Goal: Navigation & Orientation: Go to known website

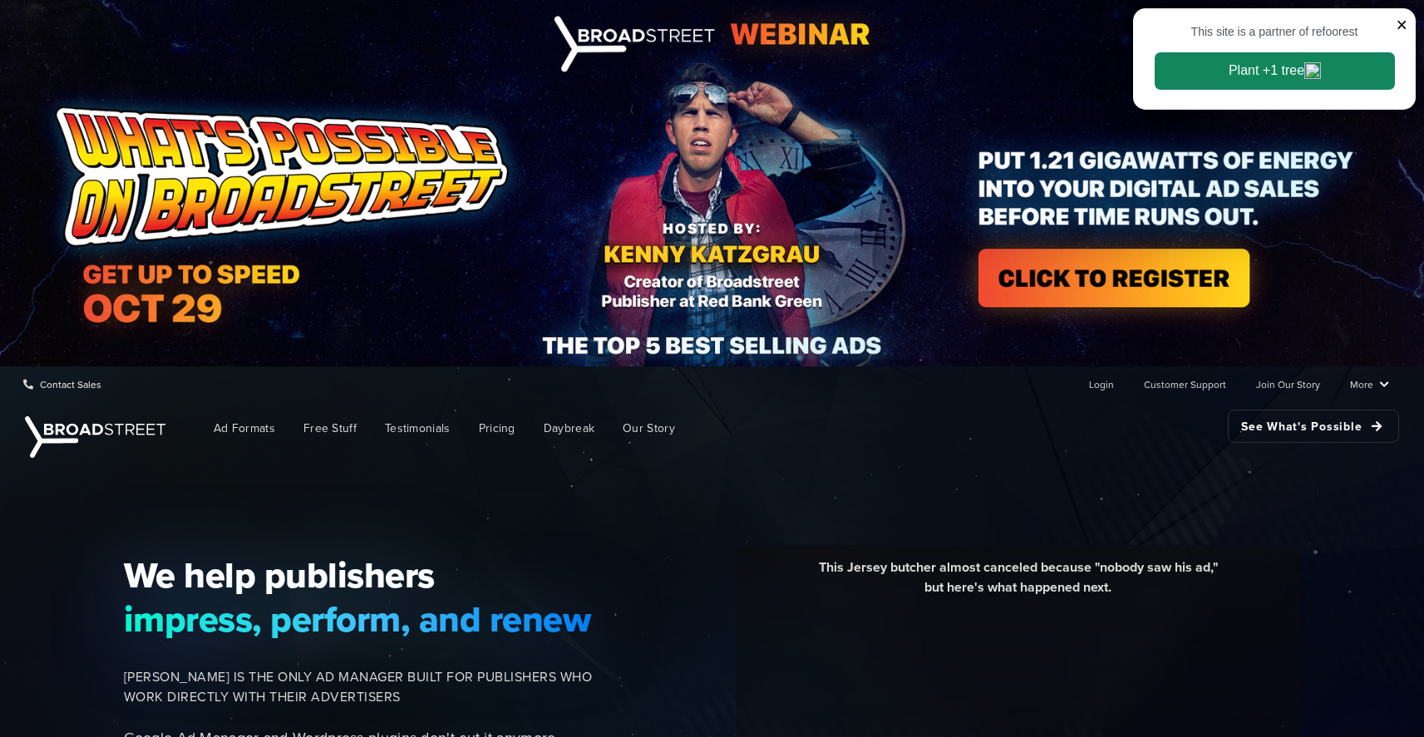
click at [1402, 26] on span "×" at bounding box center [1402, 25] width 11 height 29
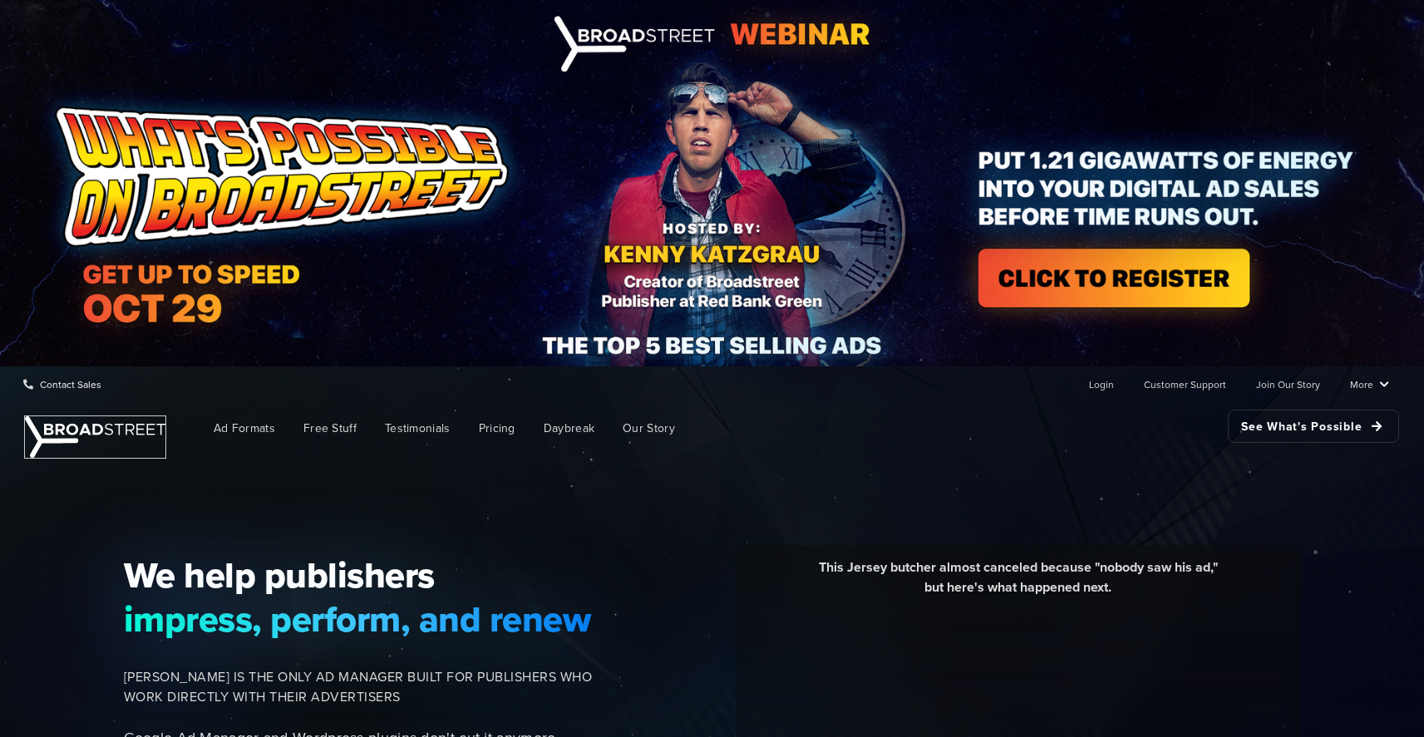
click at [105, 429] on img at bounding box center [95, 437] width 140 height 42
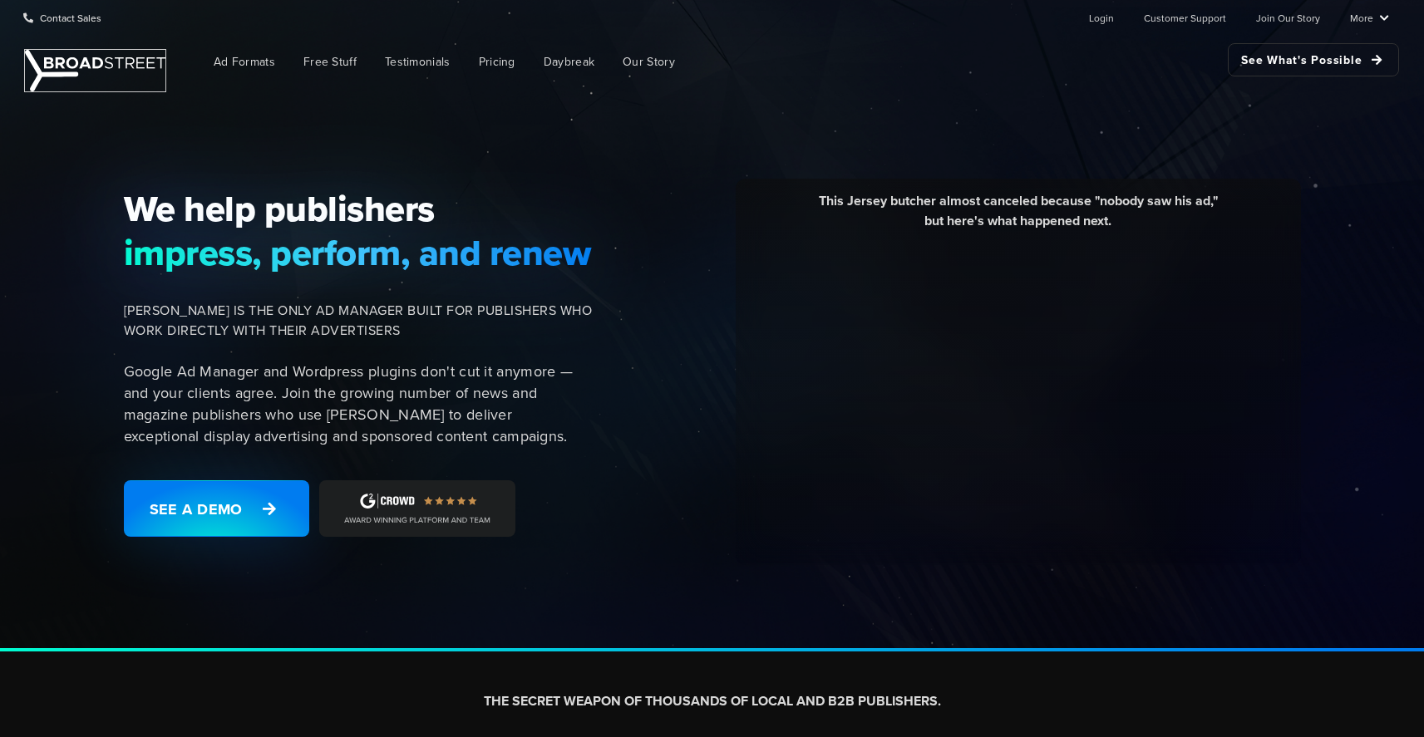
click at [125, 61] on img at bounding box center [95, 71] width 140 height 42
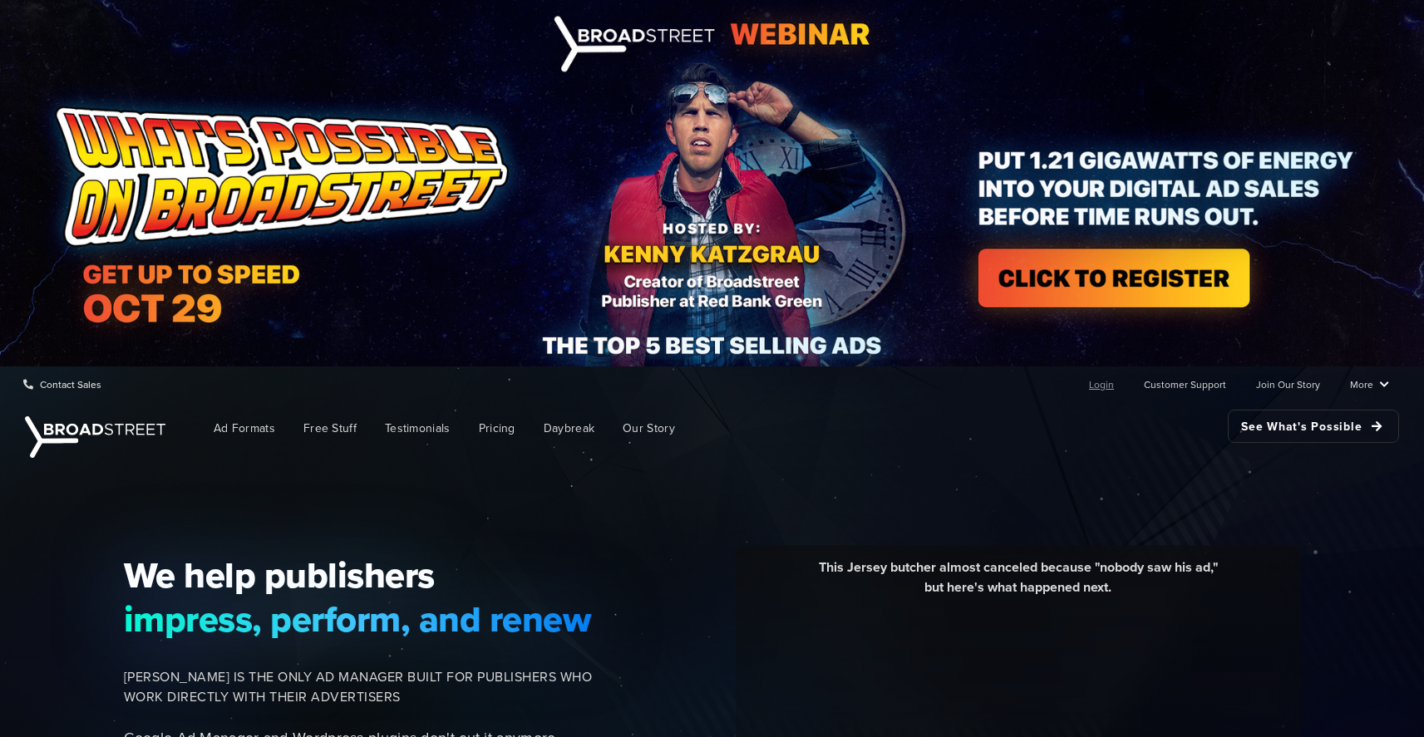
drag, startPoint x: 1119, startPoint y: 390, endPoint x: 1112, endPoint y: 382, distance: 10.0
click at [1119, 389] on ul "Login Customer Support Join Our Story More Resources Blog Partners Case Studies…" at bounding box center [1225, 383] width 327 height 33
click at [1111, 382] on link "Login" at bounding box center [1101, 383] width 25 height 33
